Goal: Information Seeking & Learning: Compare options

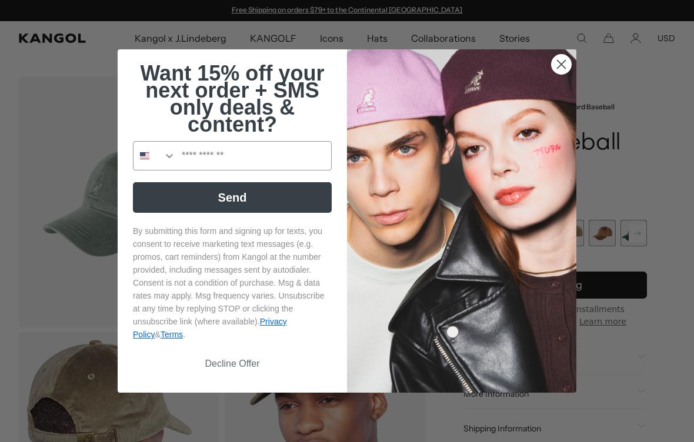
click at [559, 62] on circle "Close dialog" at bounding box center [561, 64] width 19 height 19
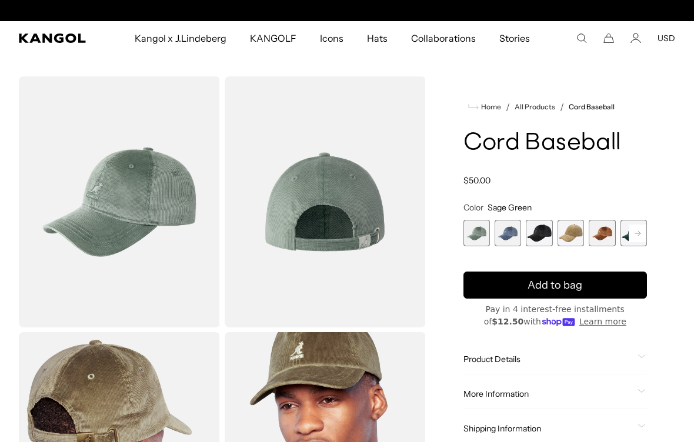
scroll to position [0, 242]
click at [575, 239] on span "4 of 9" at bounding box center [571, 233] width 26 height 26
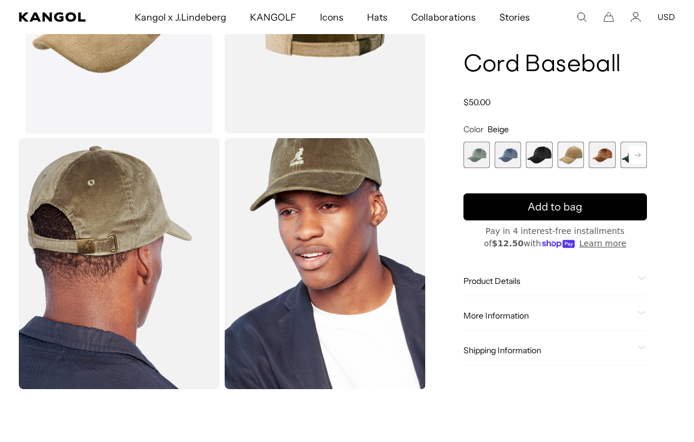
scroll to position [0, 242]
click at [506, 153] on span "2 of 9" at bounding box center [508, 155] width 26 height 26
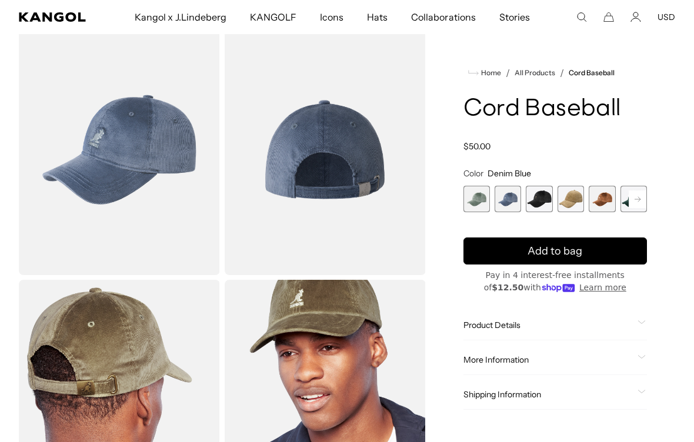
scroll to position [54, 0]
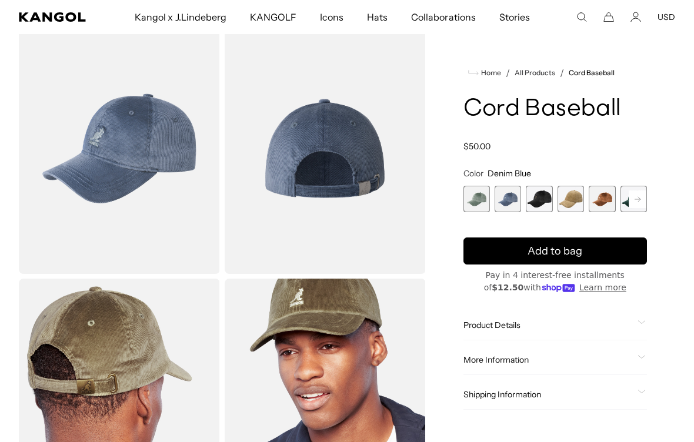
click at [475, 200] on span "1 of 9" at bounding box center [476, 199] width 26 height 26
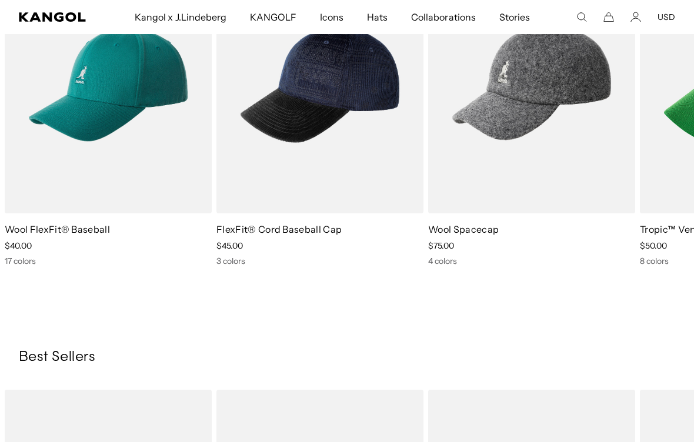
click at [0, 0] on img "3 of 5" at bounding box center [0, 0] width 0 height 0
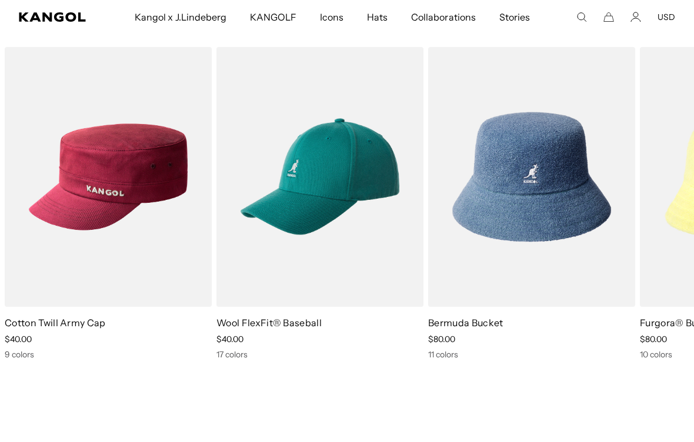
scroll to position [0, 242]
click at [0, 0] on img "5 of 10" at bounding box center [0, 0] width 0 height 0
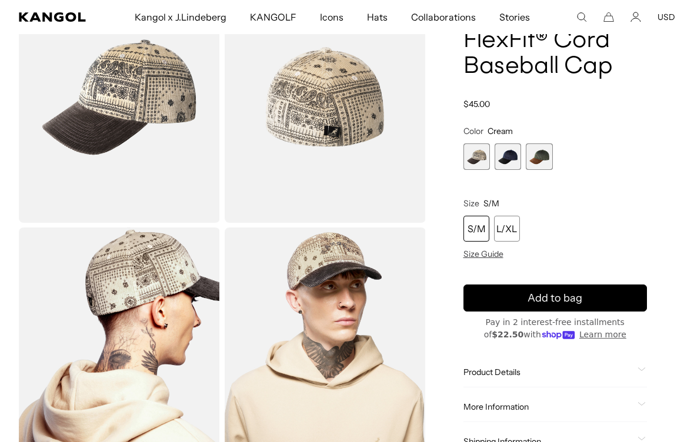
scroll to position [0, 242]
click at [499, 160] on span "2 of 3" at bounding box center [508, 156] width 26 height 26
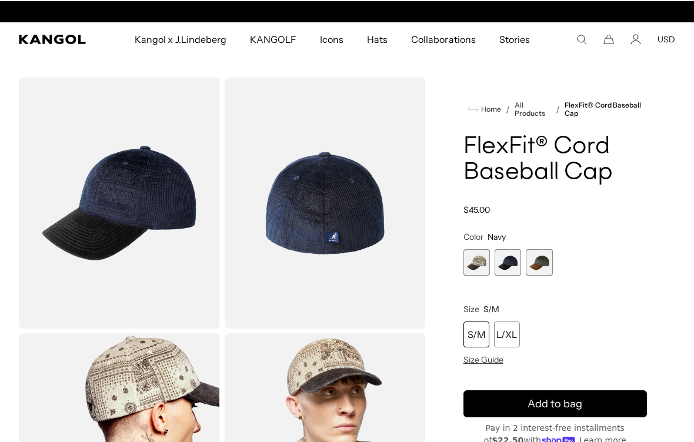
scroll to position [0, 242]
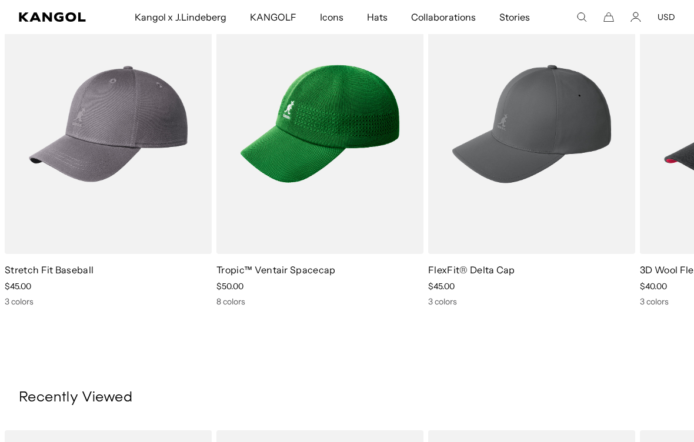
click at [0, 0] on img "1 of 5" at bounding box center [0, 0] width 0 height 0
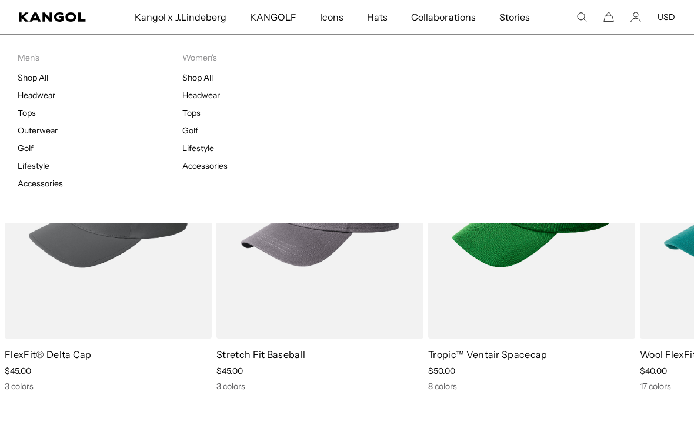
click at [195, 109] on link "Tops" at bounding box center [191, 113] width 18 height 11
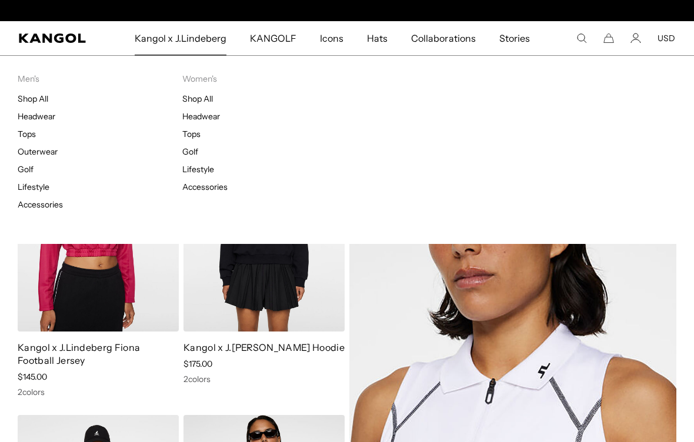
scroll to position [0, 242]
click at [31, 132] on link "Tops" at bounding box center [27, 134] width 18 height 11
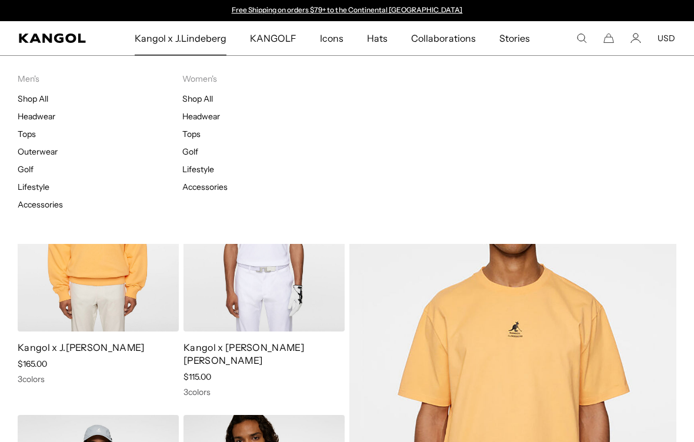
click at [49, 191] on link "Lifestyle" at bounding box center [34, 187] width 32 height 11
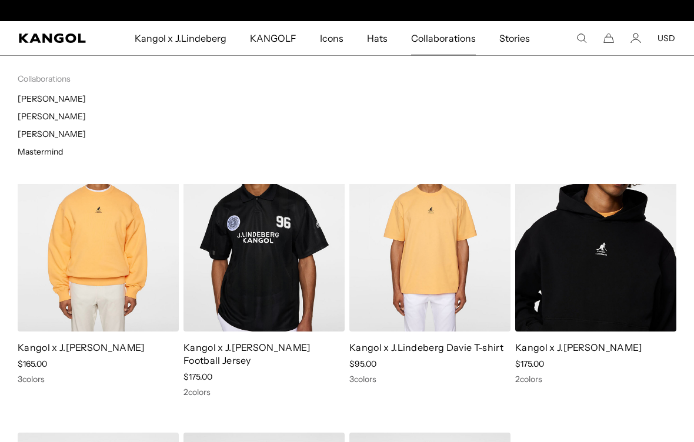
scroll to position [0, 242]
click at [69, 116] on link "[PERSON_NAME]" at bounding box center [52, 116] width 68 height 11
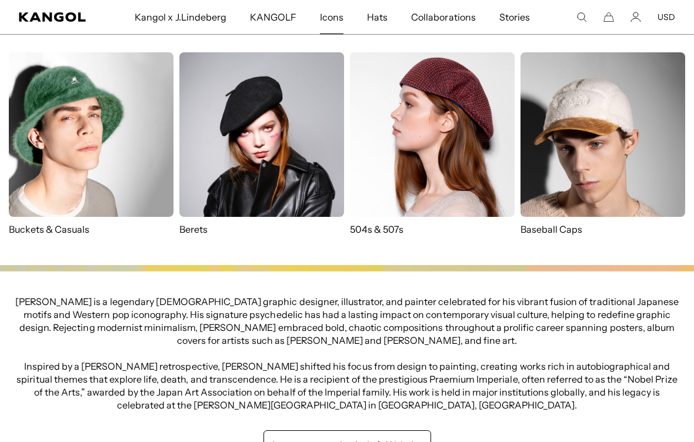
scroll to position [0, 242]
click at [586, 168] on img at bounding box center [602, 134] width 165 height 165
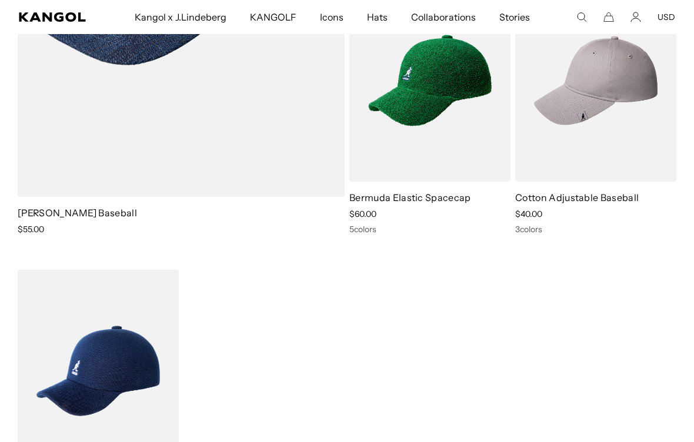
scroll to position [0, 242]
click at [0, 0] on img at bounding box center [0, 0] width 0 height 0
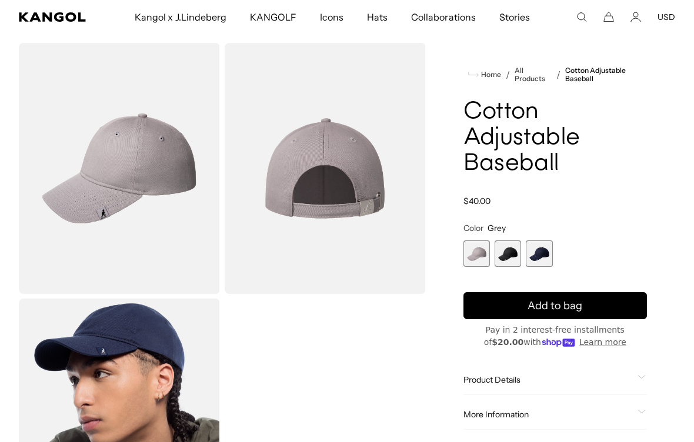
scroll to position [0, 242]
click at [153, 192] on img "Gallery Viewer" at bounding box center [119, 168] width 201 height 251
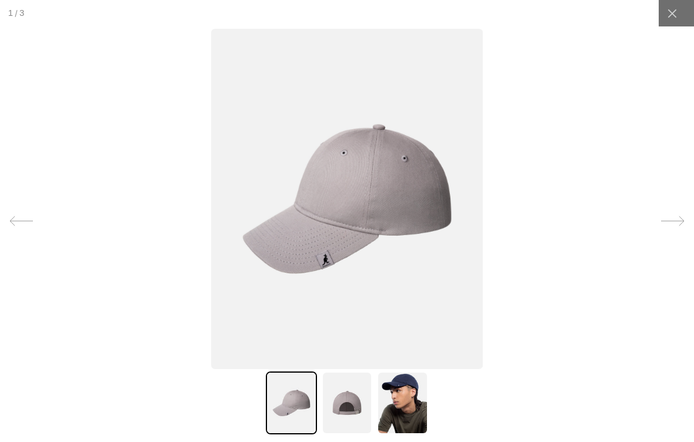
scroll to position [0, 0]
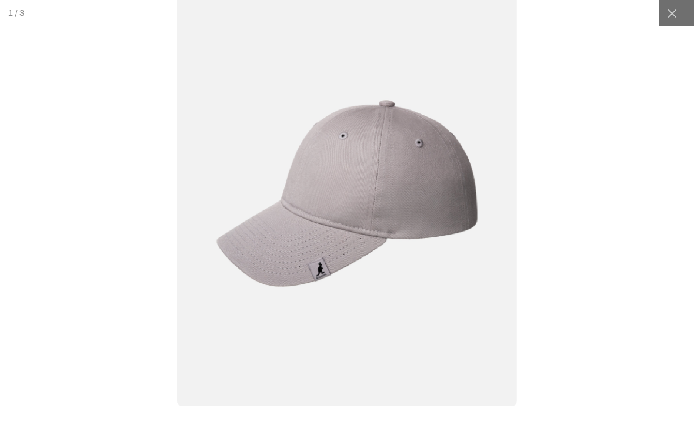
click at [375, 264] on img at bounding box center [347, 194] width 340 height 426
click at [391, 247] on img at bounding box center [347, 194] width 340 height 426
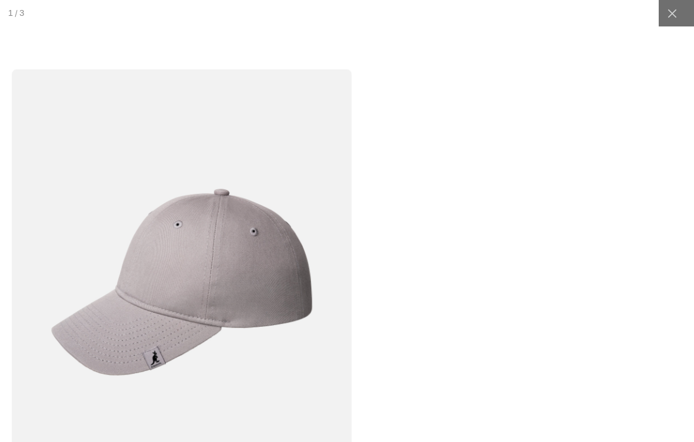
click at [673, 8] on icon at bounding box center [672, 14] width 12 height 12
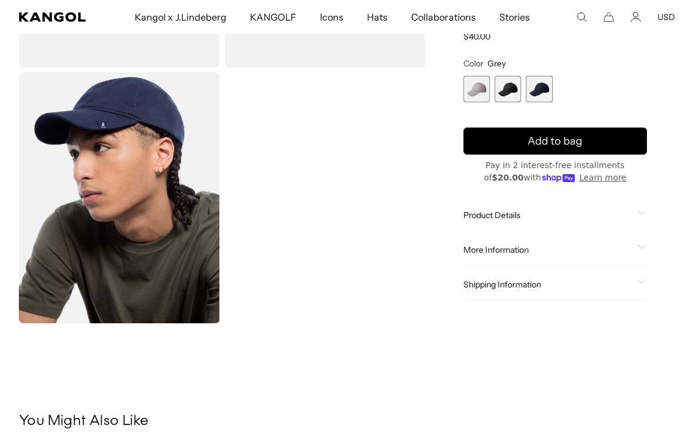
click at [510, 213] on span "Product Details" at bounding box center [548, 215] width 170 height 11
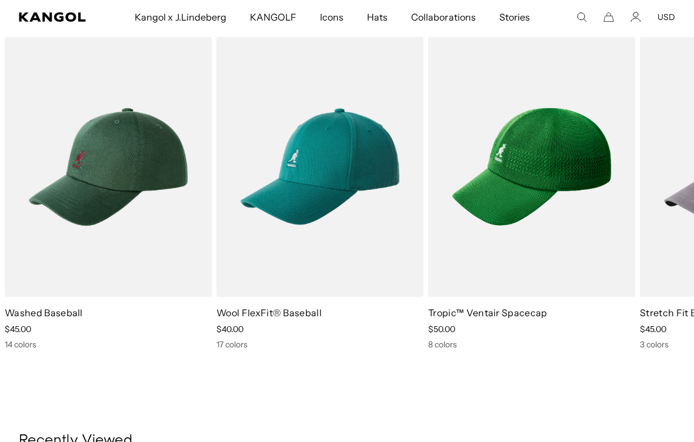
scroll to position [0, 242]
click at [0, 0] on img "3 of 5" at bounding box center [0, 0] width 0 height 0
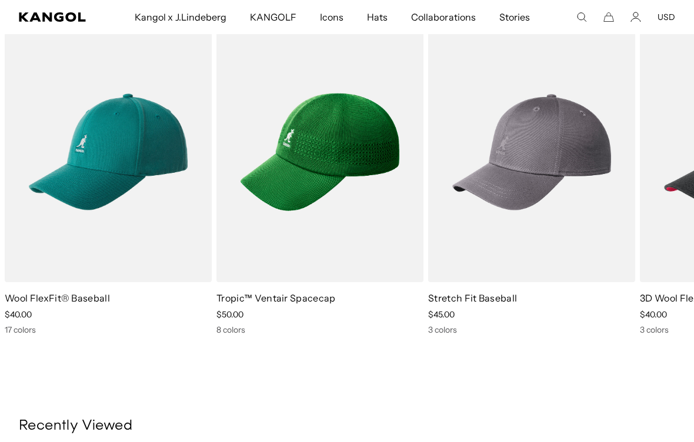
click at [0, 0] on img "3 of 5" at bounding box center [0, 0] width 0 height 0
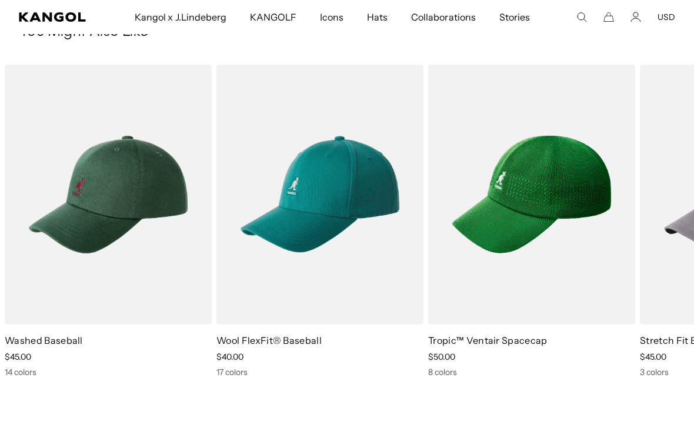
click at [0, 0] on img "3 of 5" at bounding box center [0, 0] width 0 height 0
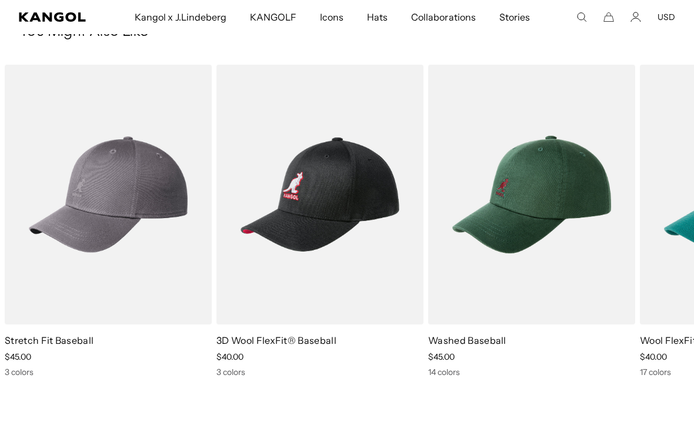
scroll to position [0, 0]
click at [0, 0] on img "1 of 5" at bounding box center [0, 0] width 0 height 0
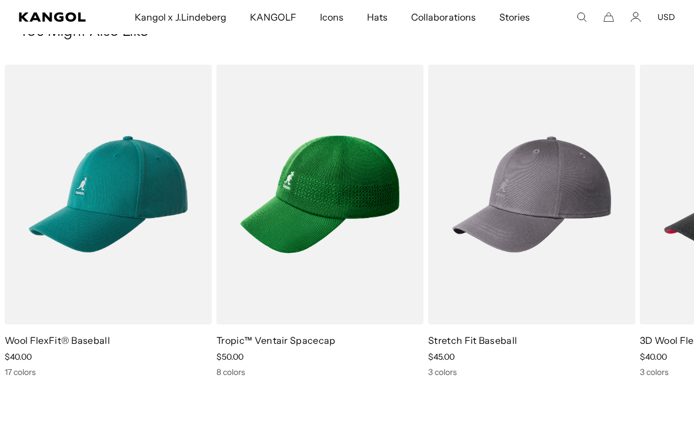
click at [0, 0] on img "3 of 5" at bounding box center [0, 0] width 0 height 0
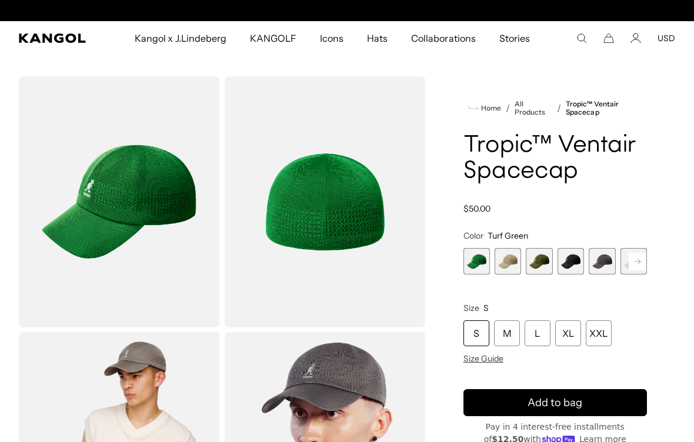
scroll to position [0, 242]
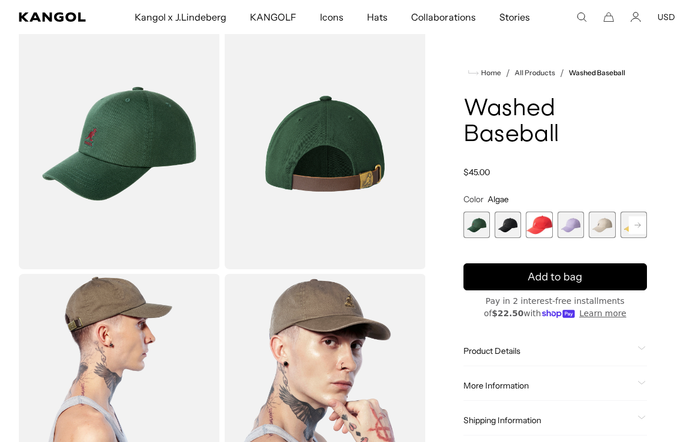
scroll to position [0, 242]
click at [508, 225] on span "2 of 14" at bounding box center [508, 225] width 26 height 26
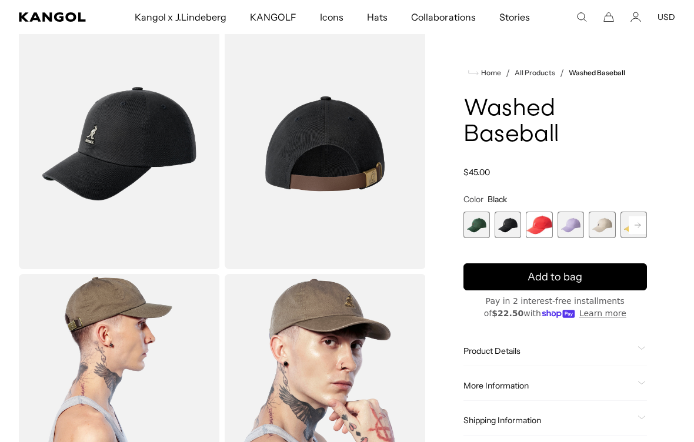
click at [569, 220] on span "4 of 14" at bounding box center [571, 225] width 26 height 26
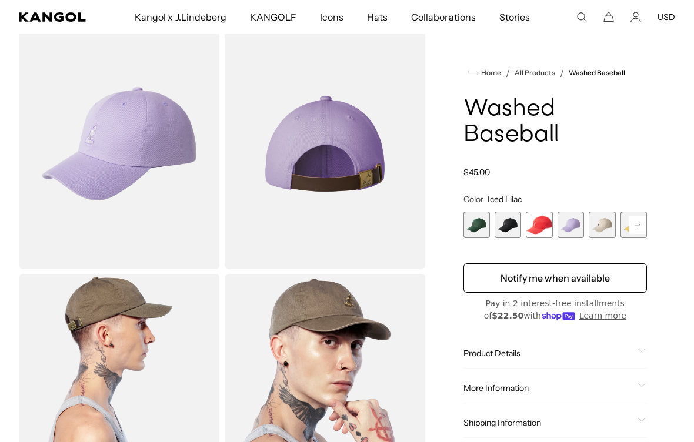
scroll to position [0, 242]
click at [479, 225] on span "1 of 14" at bounding box center [476, 225] width 26 height 26
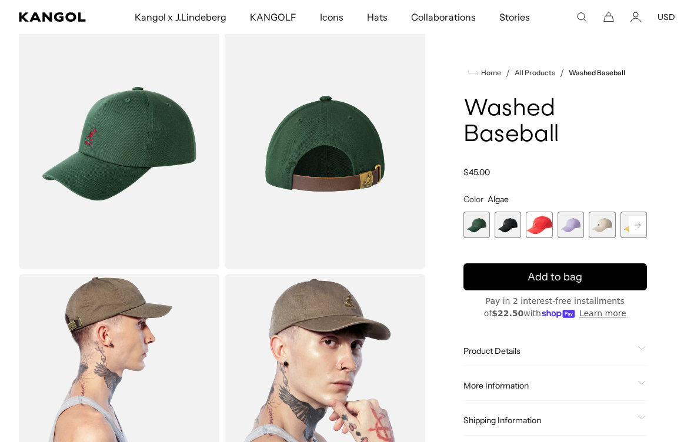
click at [599, 228] on span "5 of 14" at bounding box center [602, 225] width 26 height 26
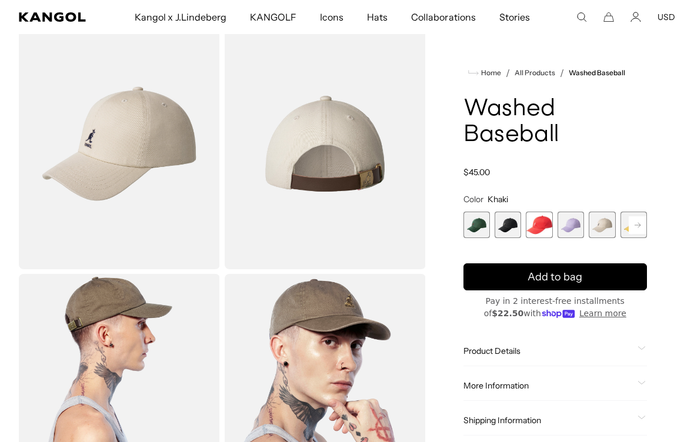
click at [629, 225] on rect at bounding box center [638, 225] width 18 height 18
click at [599, 228] on span "6 of 14" at bounding box center [602, 225] width 26 height 26
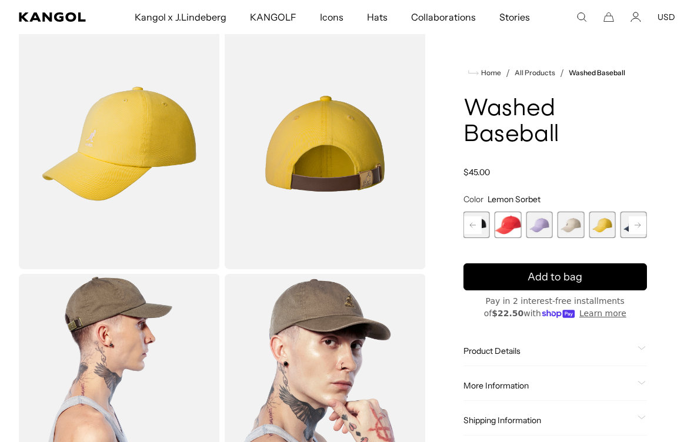
click at [601, 221] on span "6 of 14" at bounding box center [602, 225] width 26 height 26
click at [629, 226] on rect at bounding box center [638, 225] width 18 height 18
click at [600, 221] on span "7 of 14" at bounding box center [602, 225] width 26 height 26
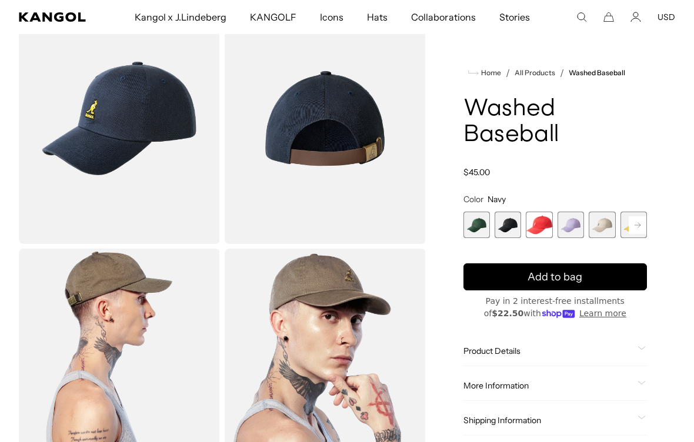
scroll to position [0, 242]
click at [478, 222] on span "1 of 14" at bounding box center [476, 225] width 26 height 26
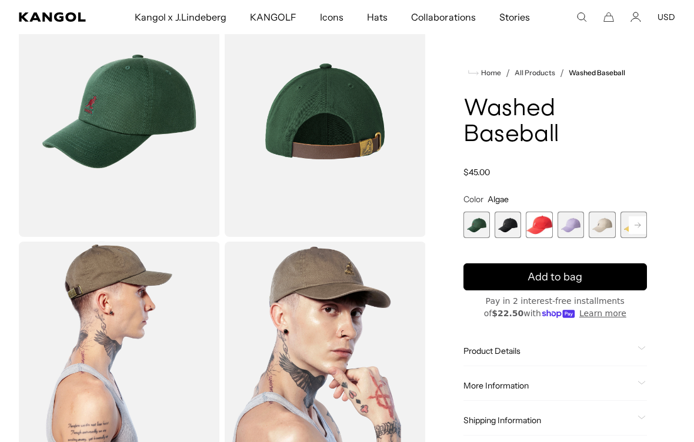
click at [361, 269] on img "Gallery Viewer" at bounding box center [325, 367] width 201 height 251
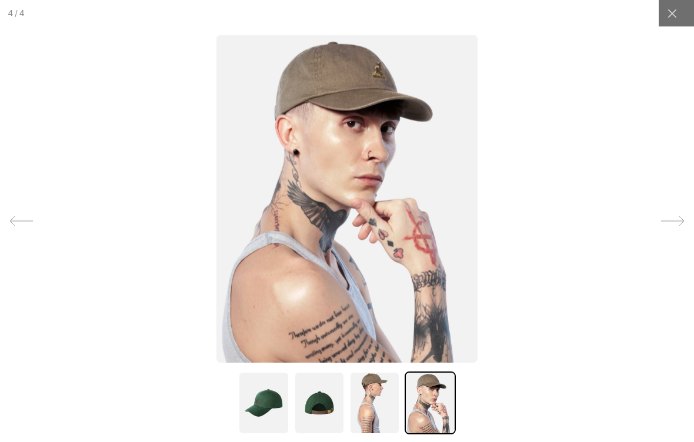
click at [418, 76] on img at bounding box center [346, 199] width 261 height 328
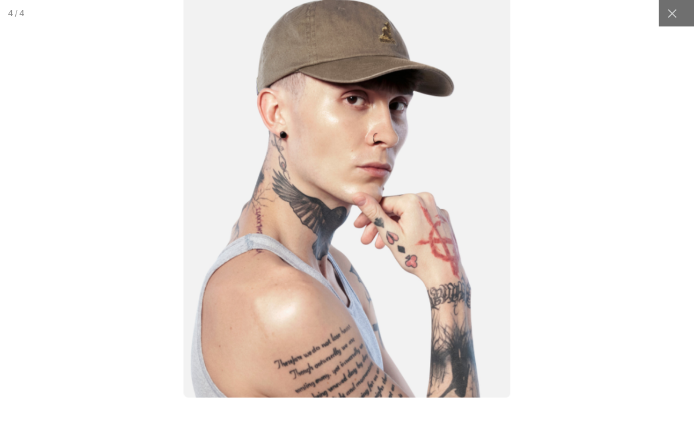
click at [417, 76] on img at bounding box center [346, 192] width 326 height 409
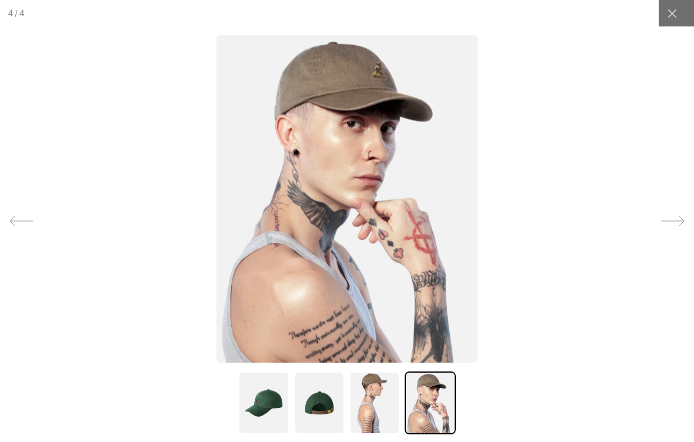
click at [437, 89] on img at bounding box center [346, 199] width 261 height 328
